Goal: Obtain resource: Obtain resource

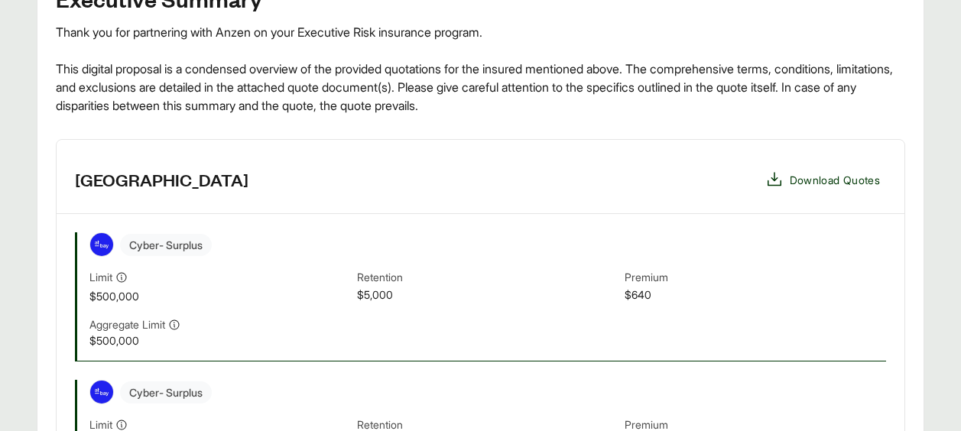
scroll to position [257, 0]
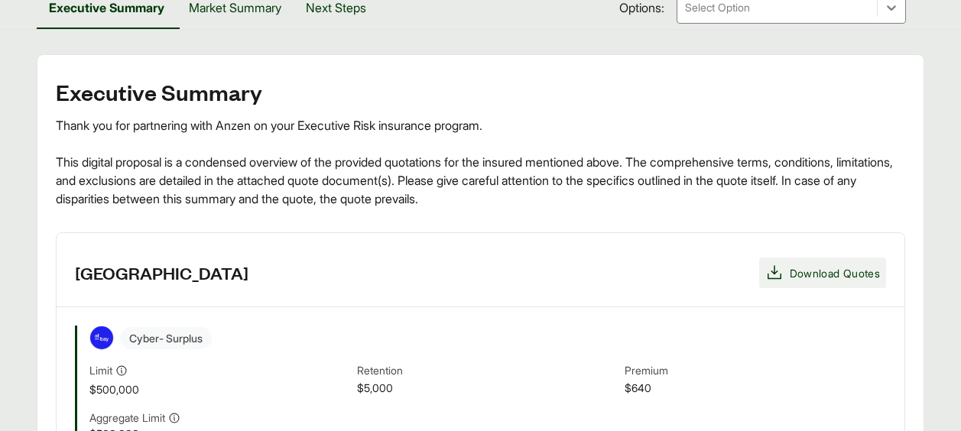
click at [803, 272] on span "Download Quotes" at bounding box center [835, 273] width 90 height 16
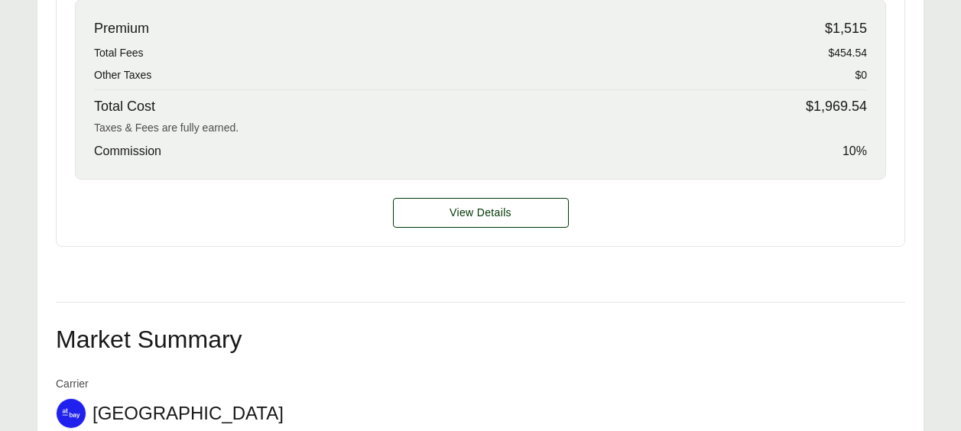
scroll to position [866, 0]
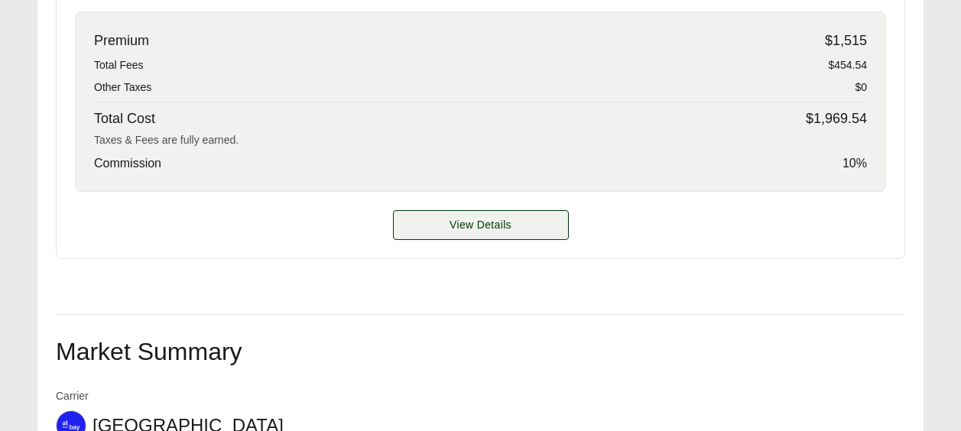
click at [499, 226] on span "View Details" at bounding box center [481, 225] width 62 height 16
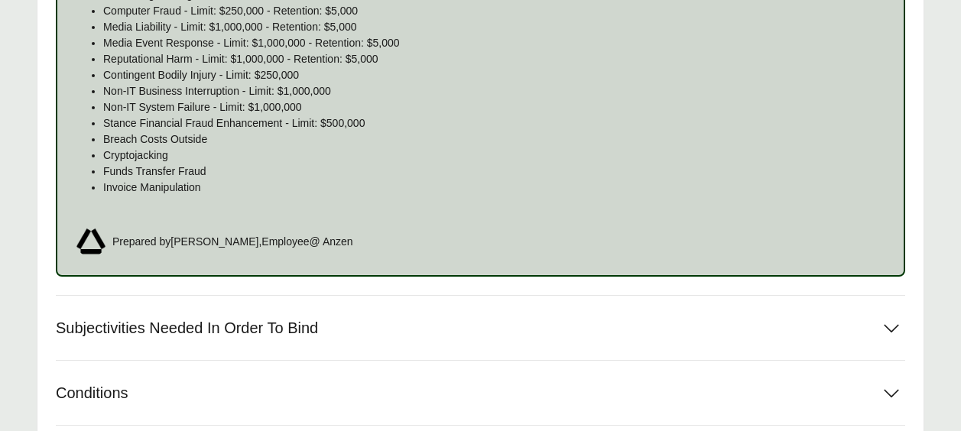
scroll to position [1911, 0]
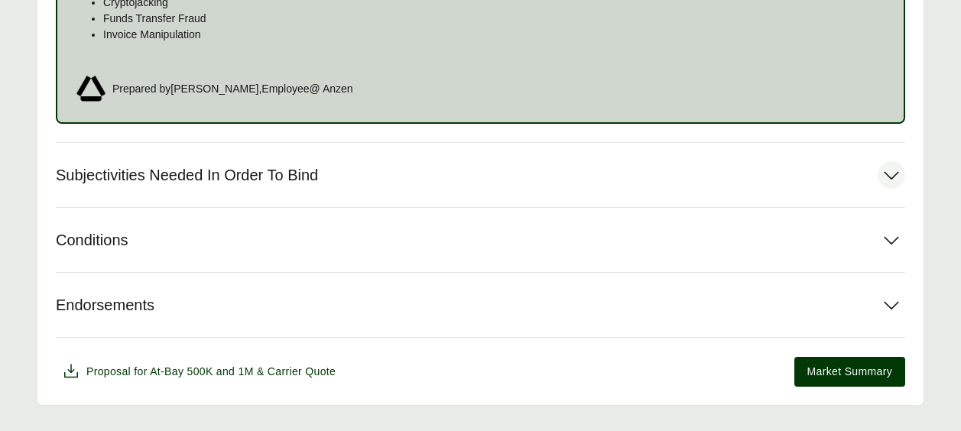
click at [891, 179] on icon at bounding box center [891, 176] width 15 height 8
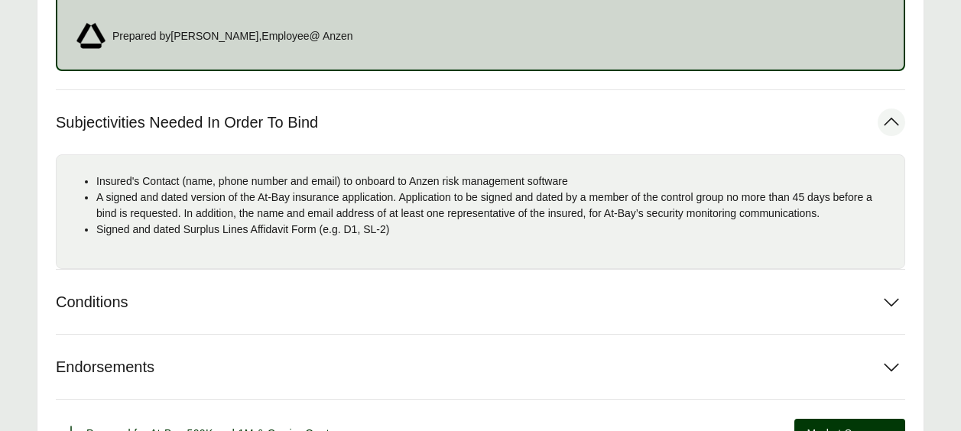
scroll to position [1988, 0]
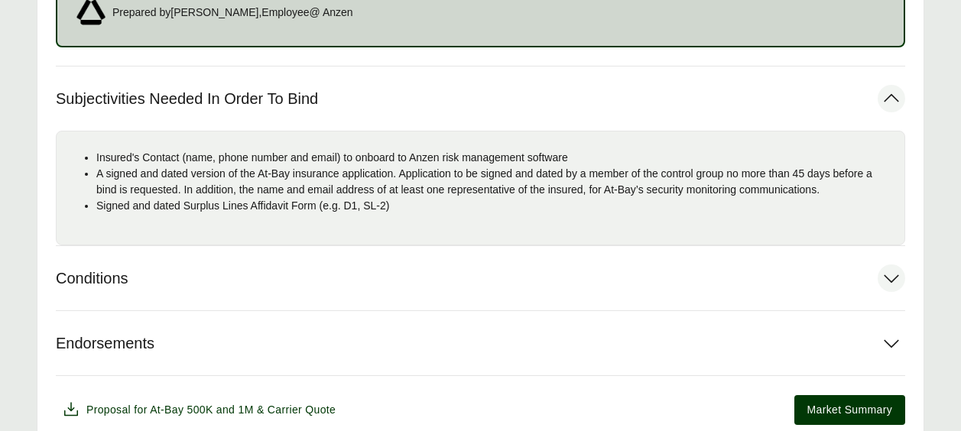
click at [888, 280] on icon at bounding box center [891, 279] width 15 height 8
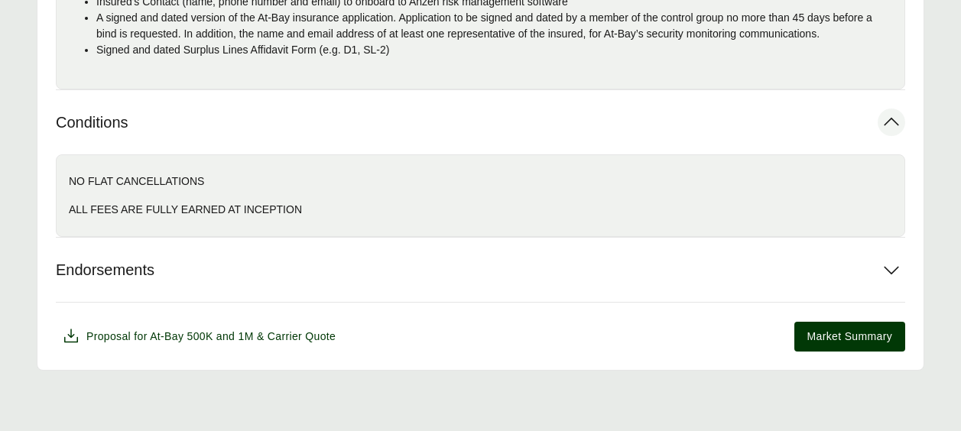
scroll to position [2145, 0]
click at [897, 269] on icon at bounding box center [892, 269] width 28 height 28
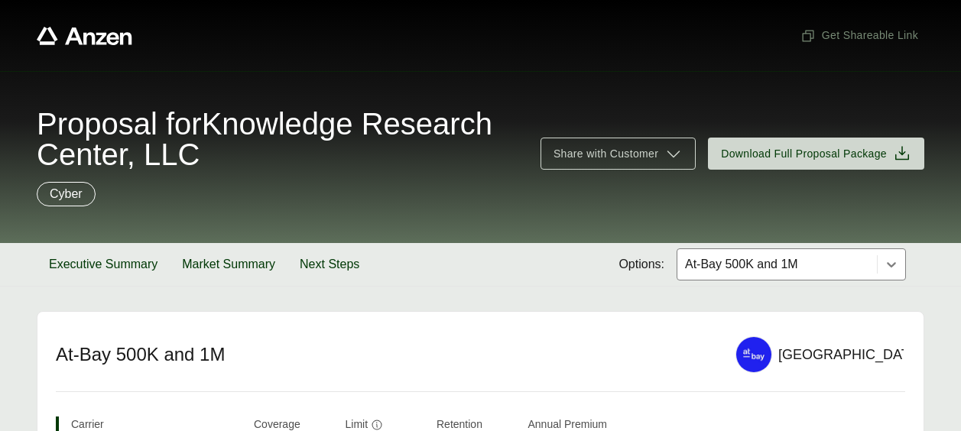
scroll to position [76, 0]
